Goal: Transaction & Acquisition: Download file/media

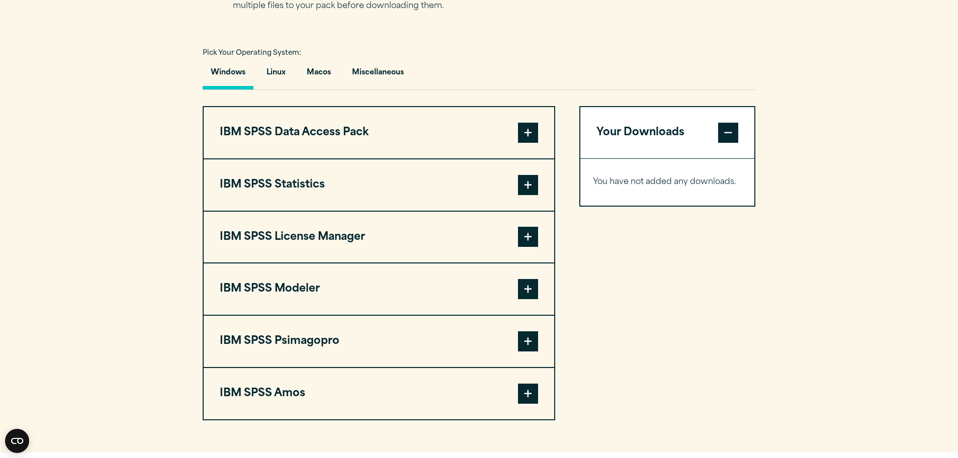
scroll to position [591, 0]
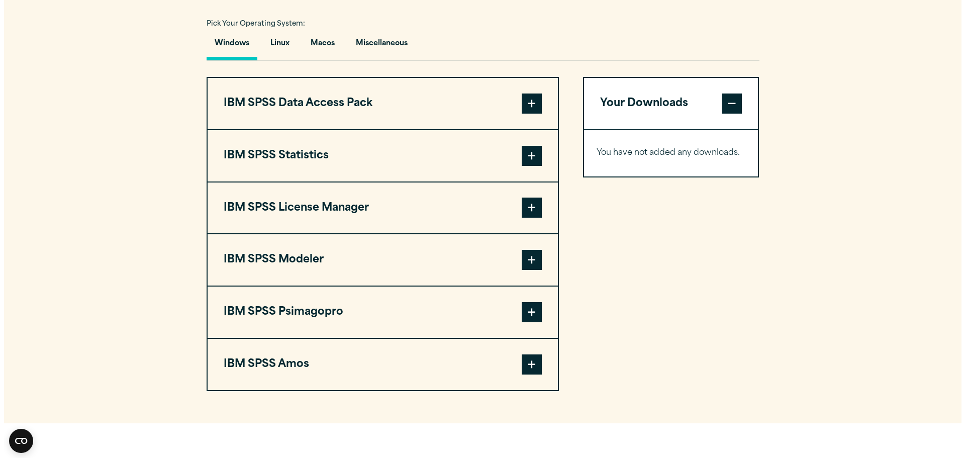
scroll to position [765, 0]
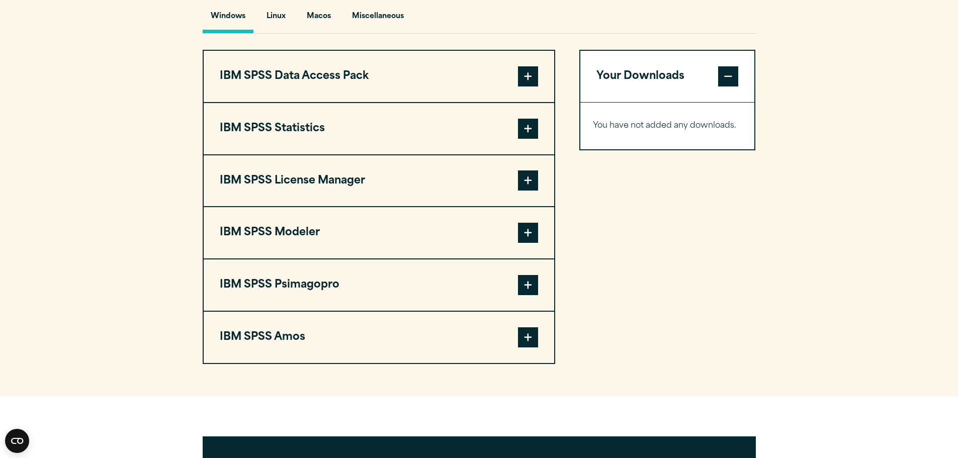
click at [526, 125] on span at bounding box center [528, 129] width 20 height 20
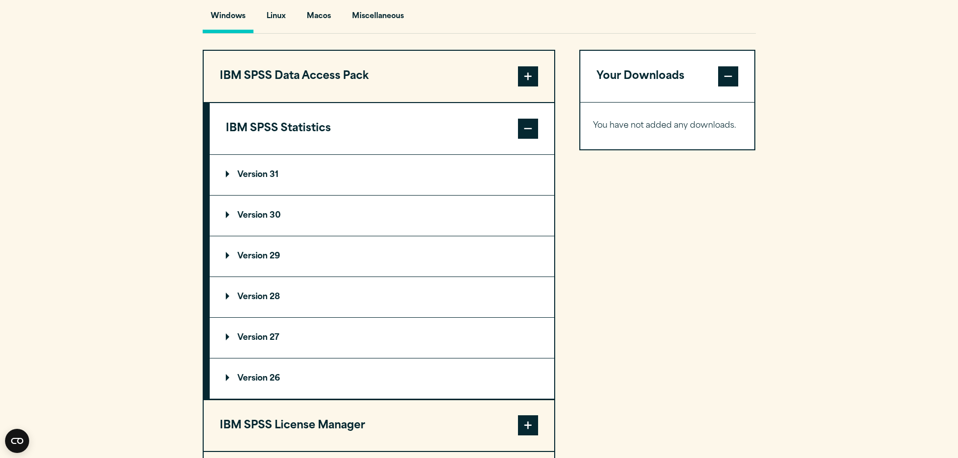
click at [250, 173] on p "Version 31" at bounding box center [252, 175] width 53 height 8
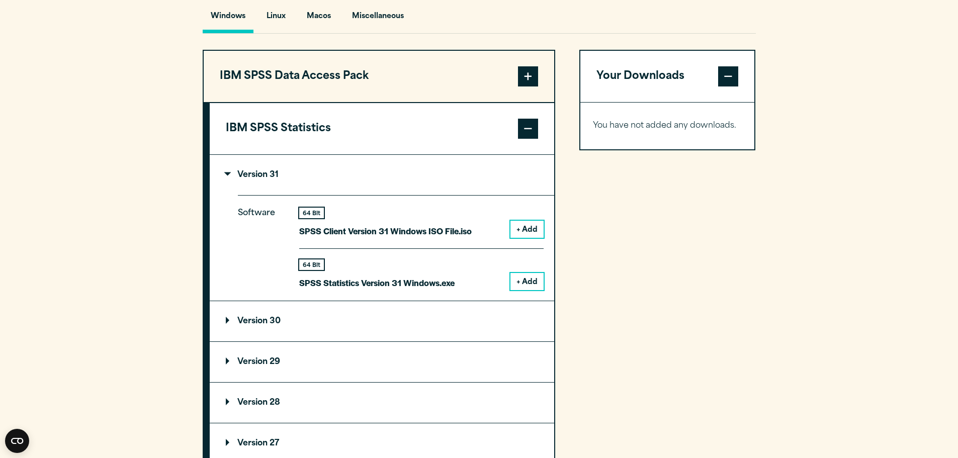
click at [536, 279] on button "+ Add" at bounding box center [526, 281] width 33 height 17
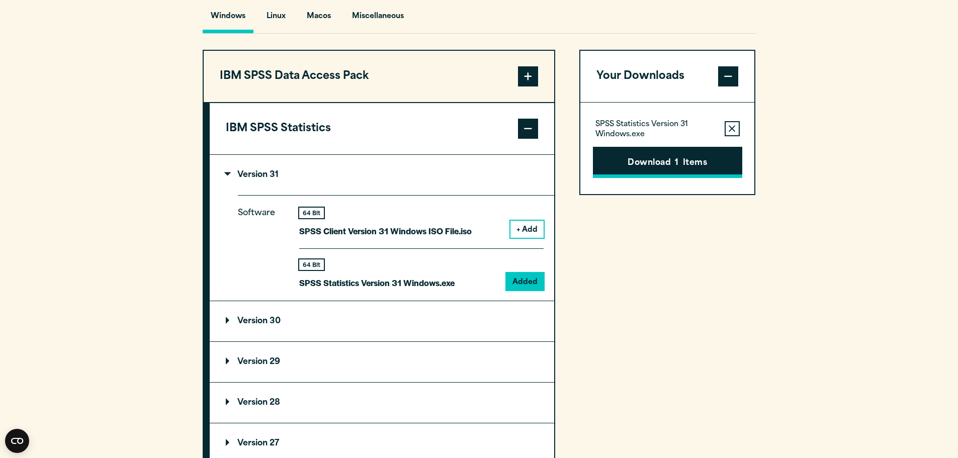
click at [705, 163] on button "Download 1 Items" at bounding box center [667, 162] width 149 height 31
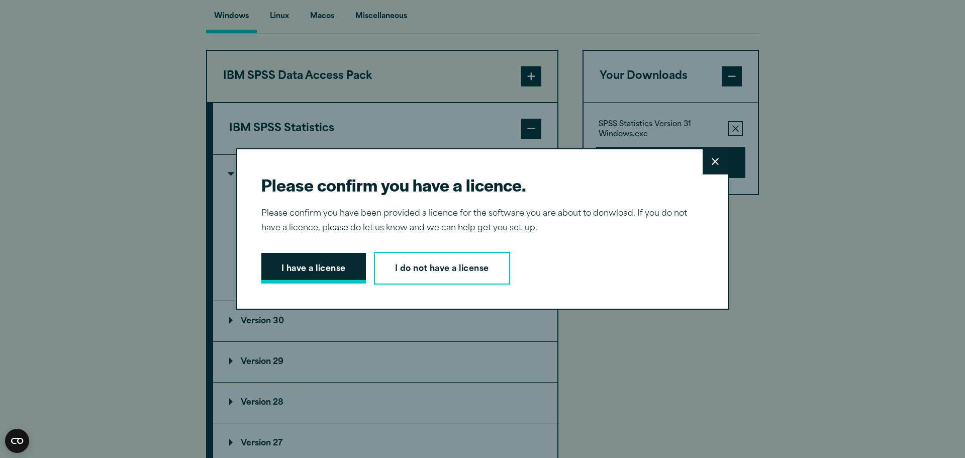
click at [308, 261] on button "I have a license" at bounding box center [313, 268] width 105 height 31
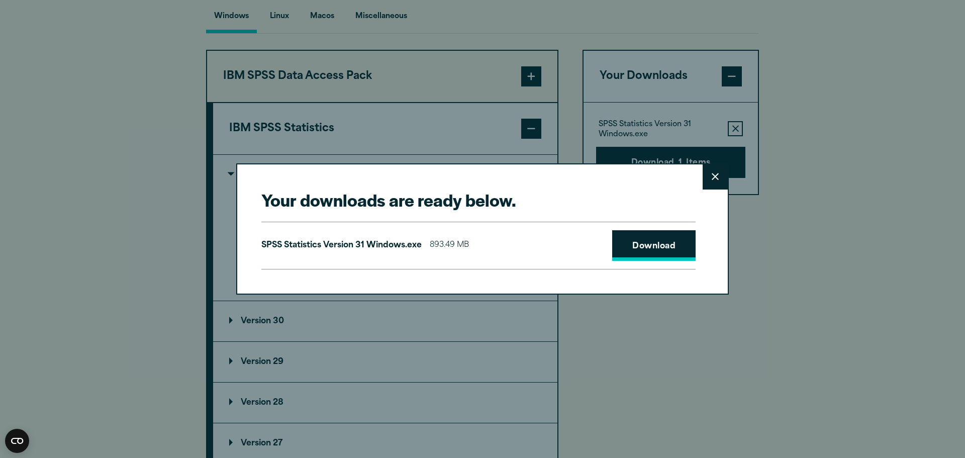
click at [660, 245] on link "Download" at bounding box center [653, 245] width 83 height 31
click at [655, 246] on link "Download" at bounding box center [653, 245] width 83 height 31
